Goal: Transaction & Acquisition: Book appointment/travel/reservation

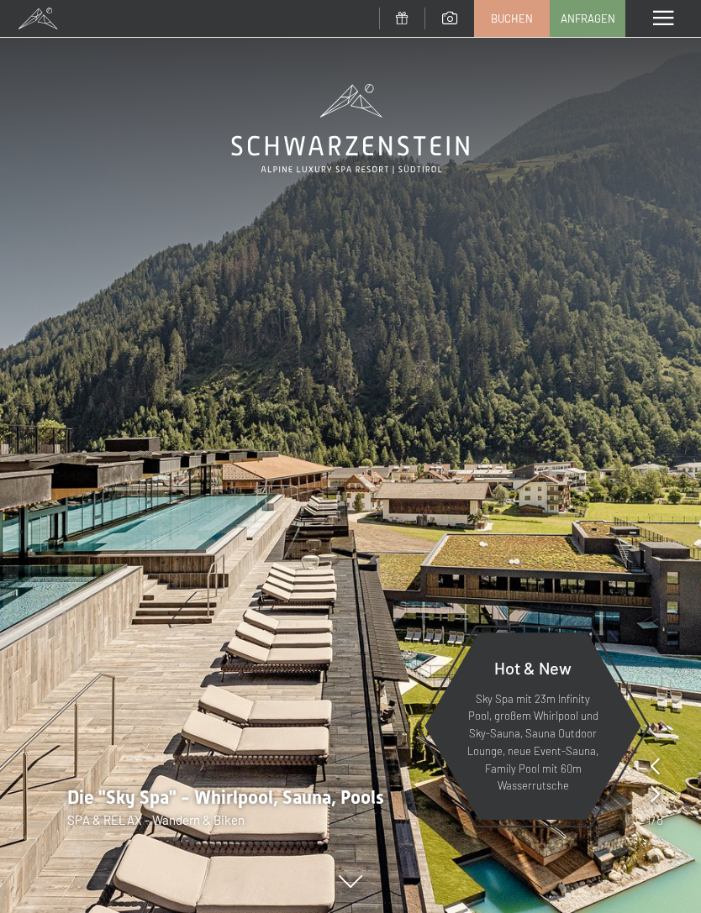
click at [672, 24] on span at bounding box center [663, 18] width 20 height 15
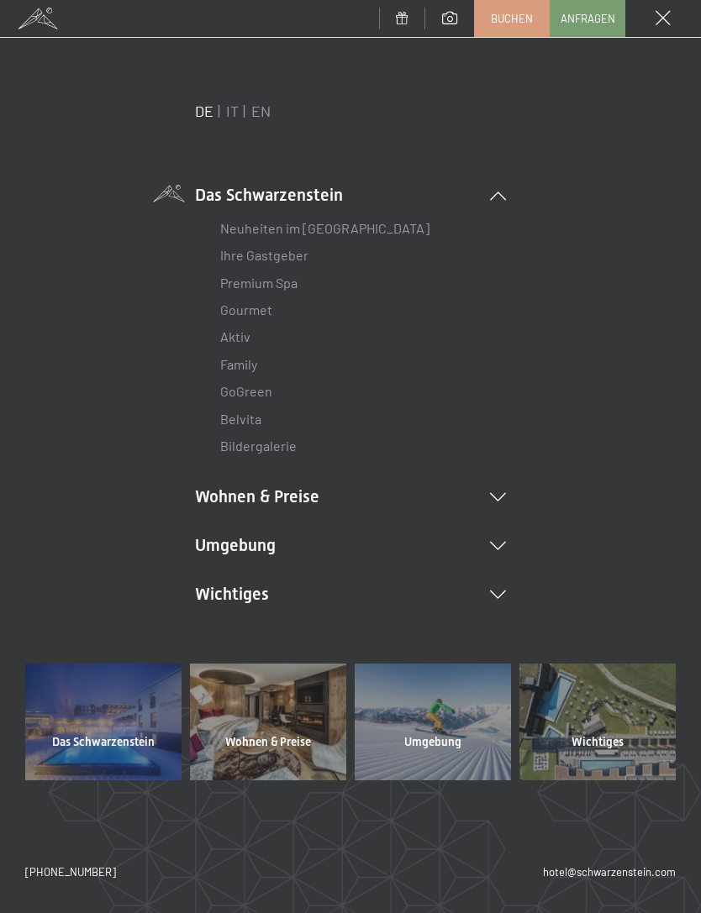
click at [237, 104] on link "IT" at bounding box center [232, 111] width 13 height 18
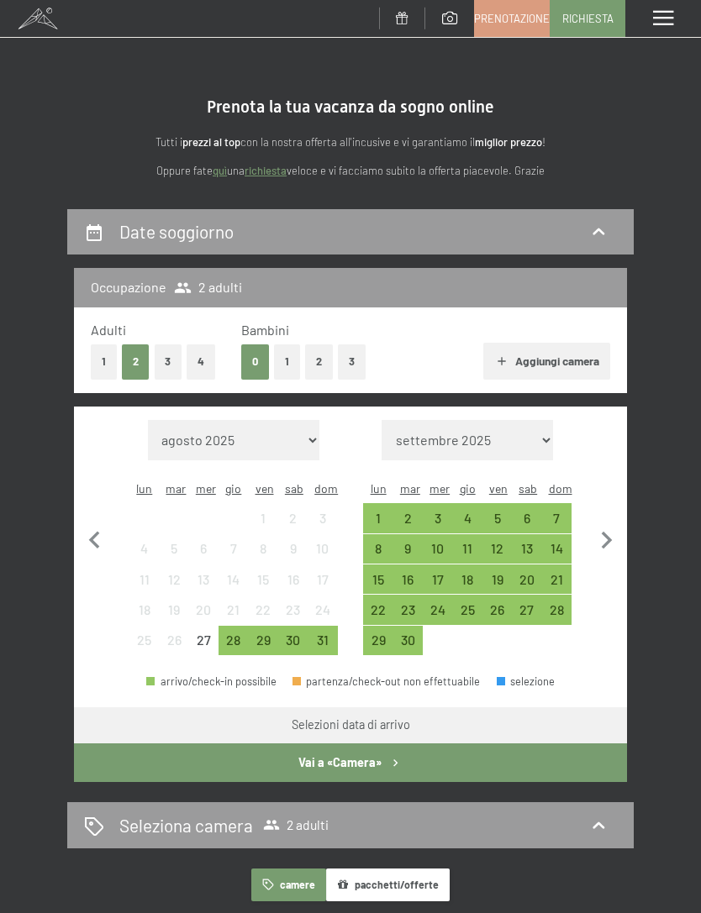
click at [235, 634] on div "28" at bounding box center [233, 647] width 26 height 26
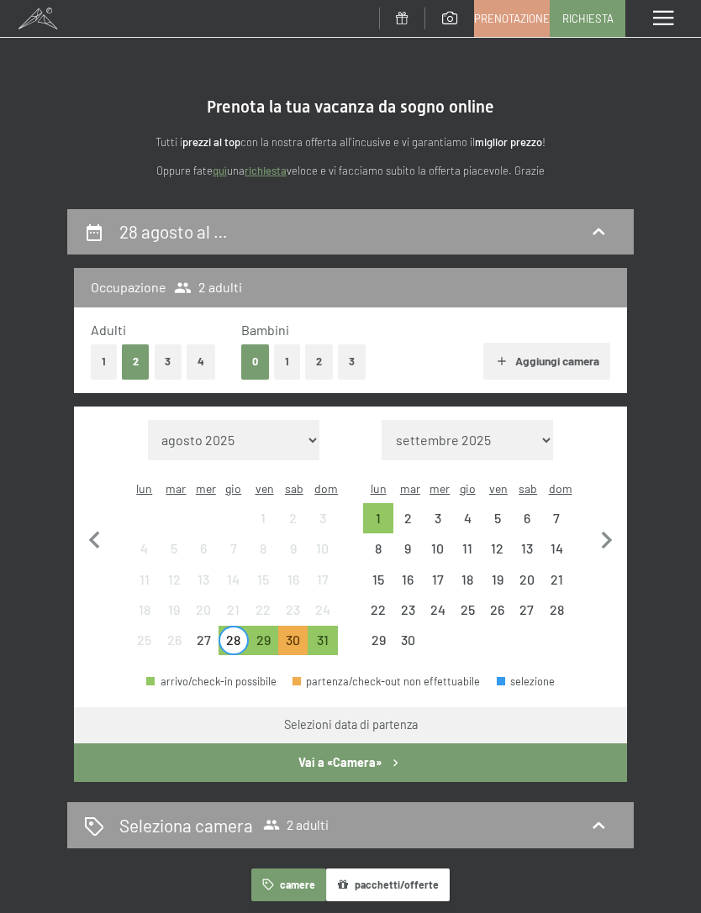
click at [323, 634] on div "31" at bounding box center [322, 647] width 26 height 26
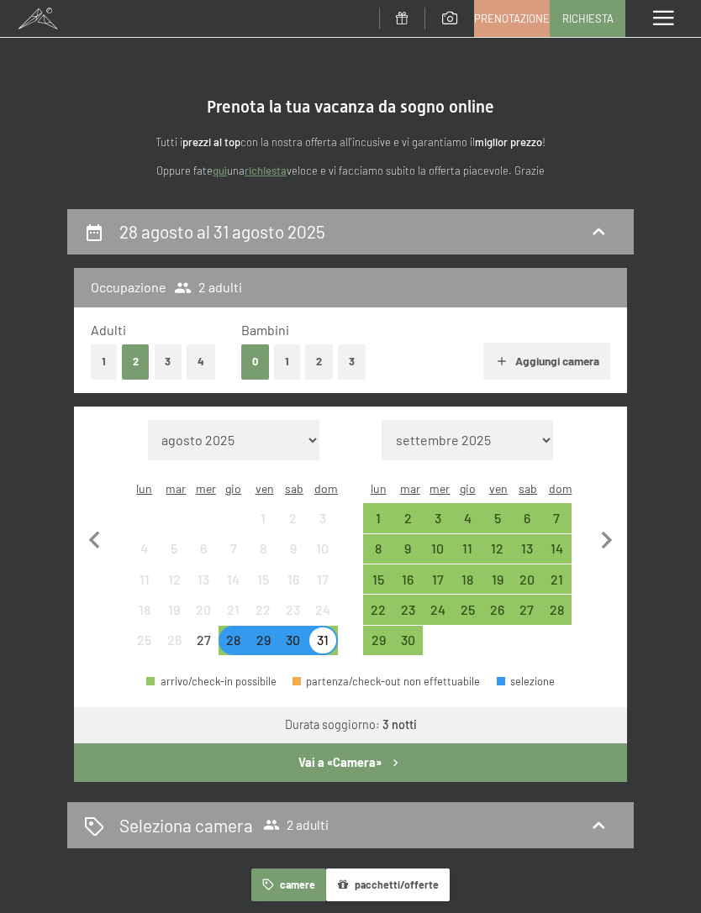
click at [208, 364] on button "4" at bounding box center [201, 362] width 29 height 34
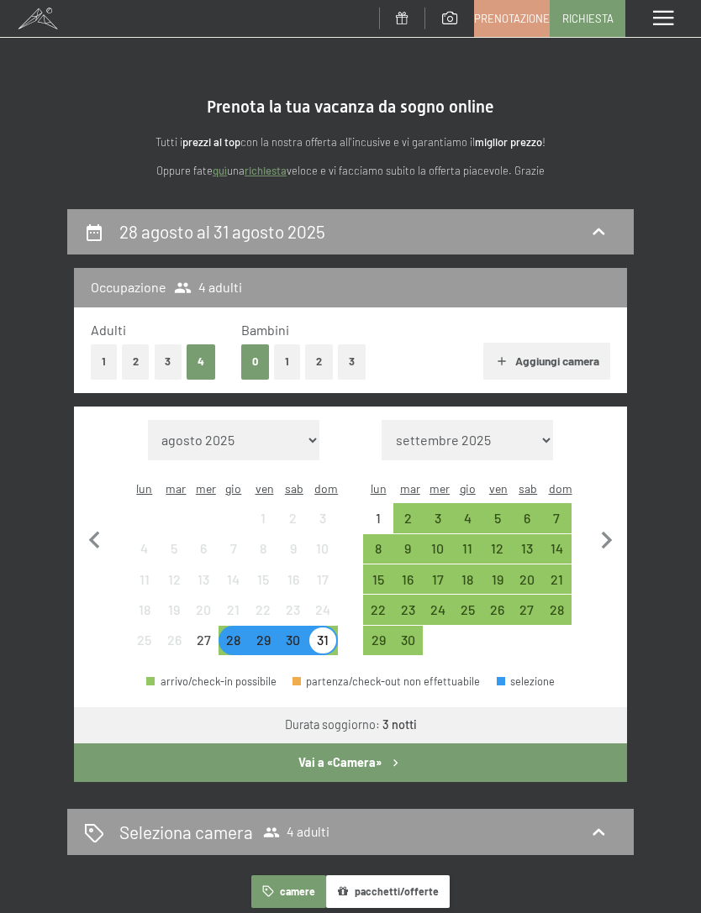
click at [392, 756] on icon "button" at bounding box center [395, 763] width 14 height 14
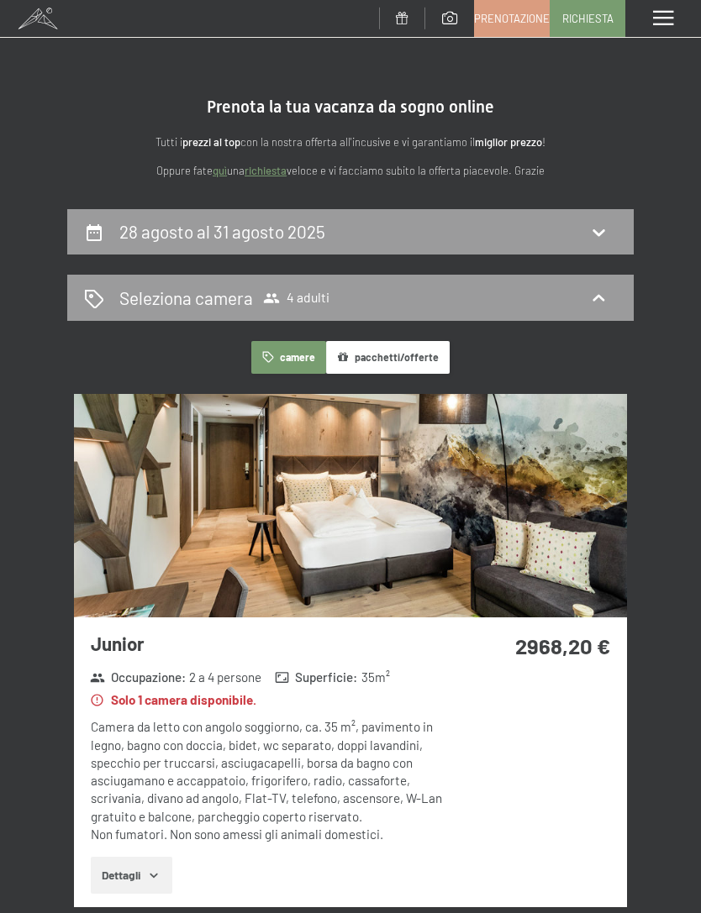
click at [533, 19] on span "Prenotazione" at bounding box center [512, 18] width 76 height 15
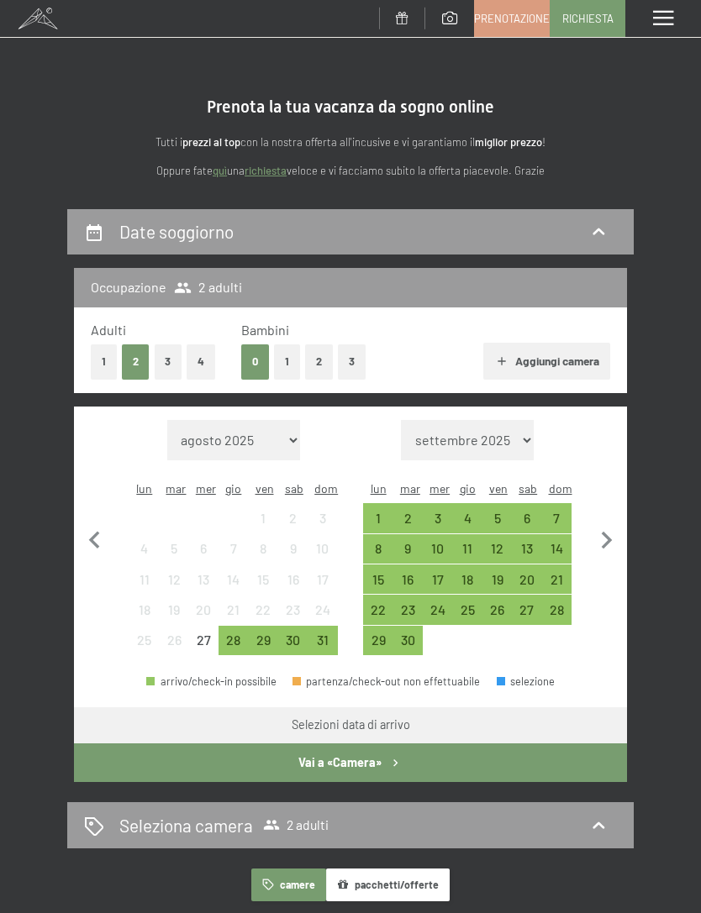
click at [209, 634] on div "27" at bounding box center [204, 647] width 26 height 26
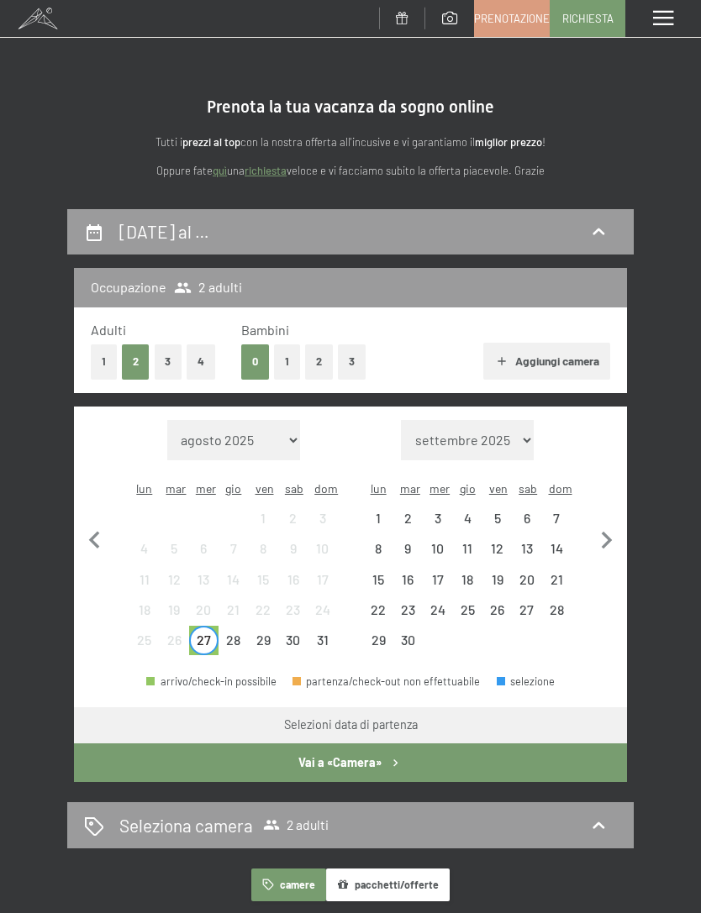
click at [305, 634] on div "30" at bounding box center [293, 647] width 26 height 26
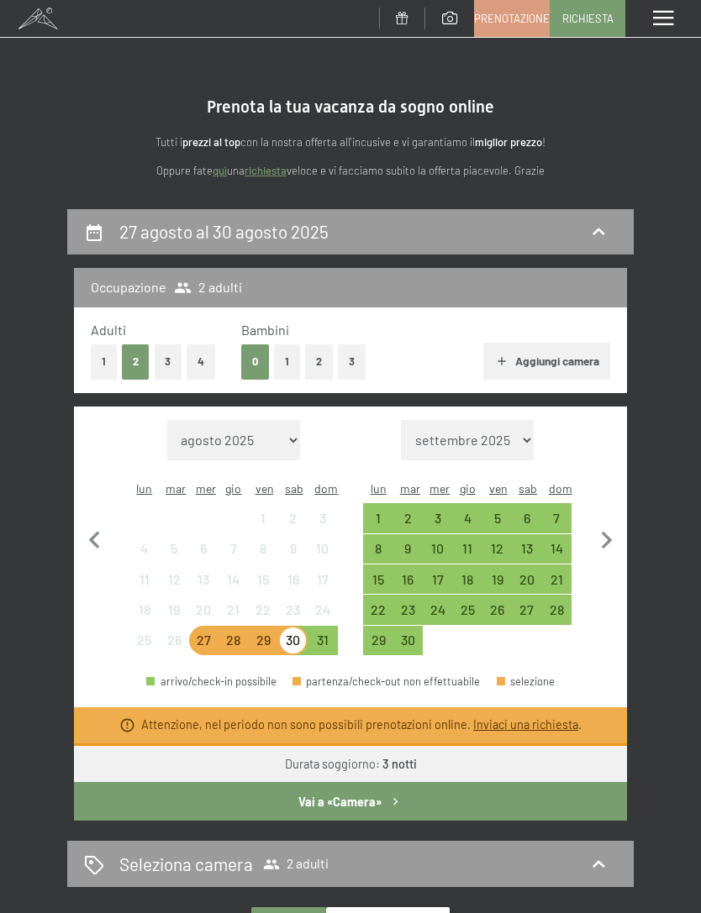
click at [391, 717] on div "Attenzione, nel periodo non sono possibili prenotazioni online. Inviaci una ric…" at bounding box center [361, 725] width 440 height 17
click at [397, 782] on button "Vai a «Camera»" at bounding box center [350, 801] width 553 height 39
